Goal: Find specific page/section: Find specific page/section

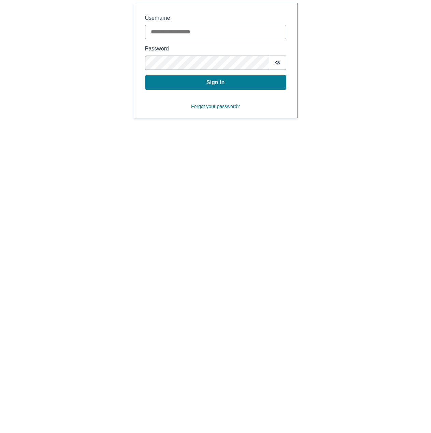
type input "**********"
click at [197, 86] on button "Sign in" at bounding box center [215, 82] width 141 height 14
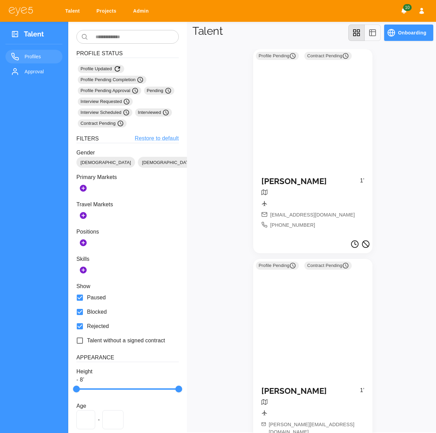
click at [296, 181] on h5 "[PERSON_NAME]" at bounding box center [310, 182] width 99 height 10
